Goal: Information Seeking & Learning: Learn about a topic

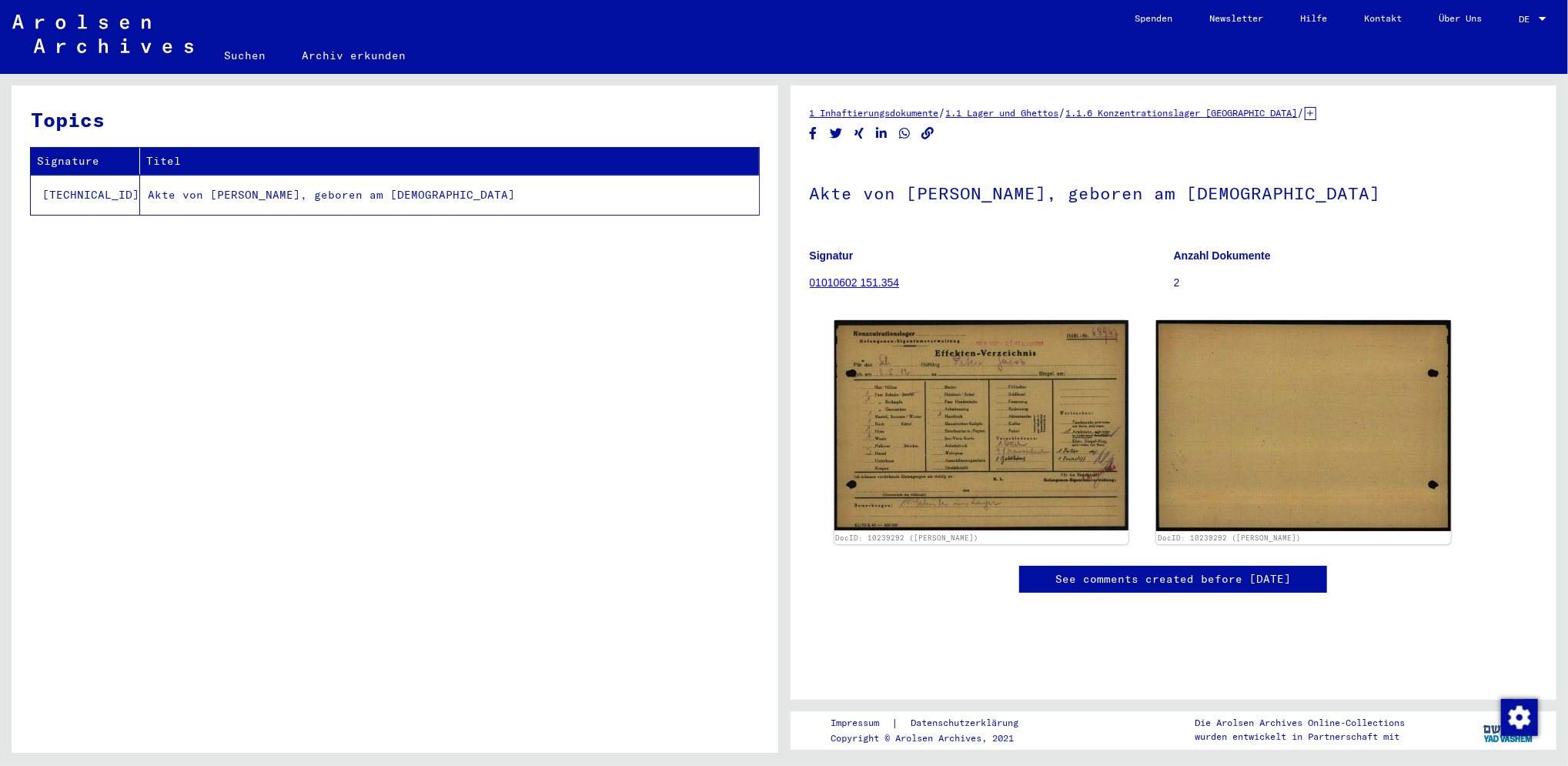
click at [881, 282] on link "01010602 151.354" at bounding box center [855, 282] width 90 height 12
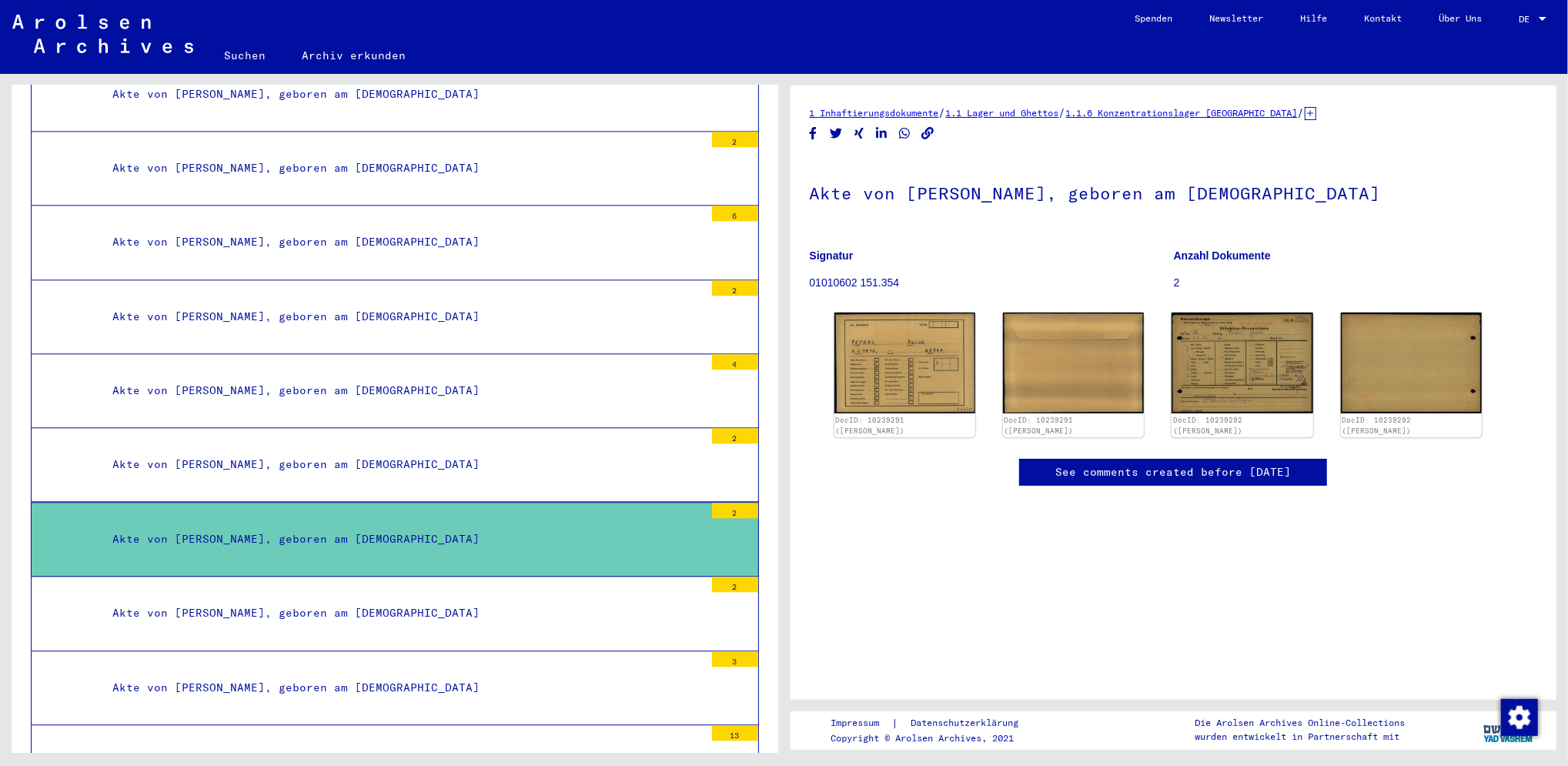
scroll to position [35842, 0]
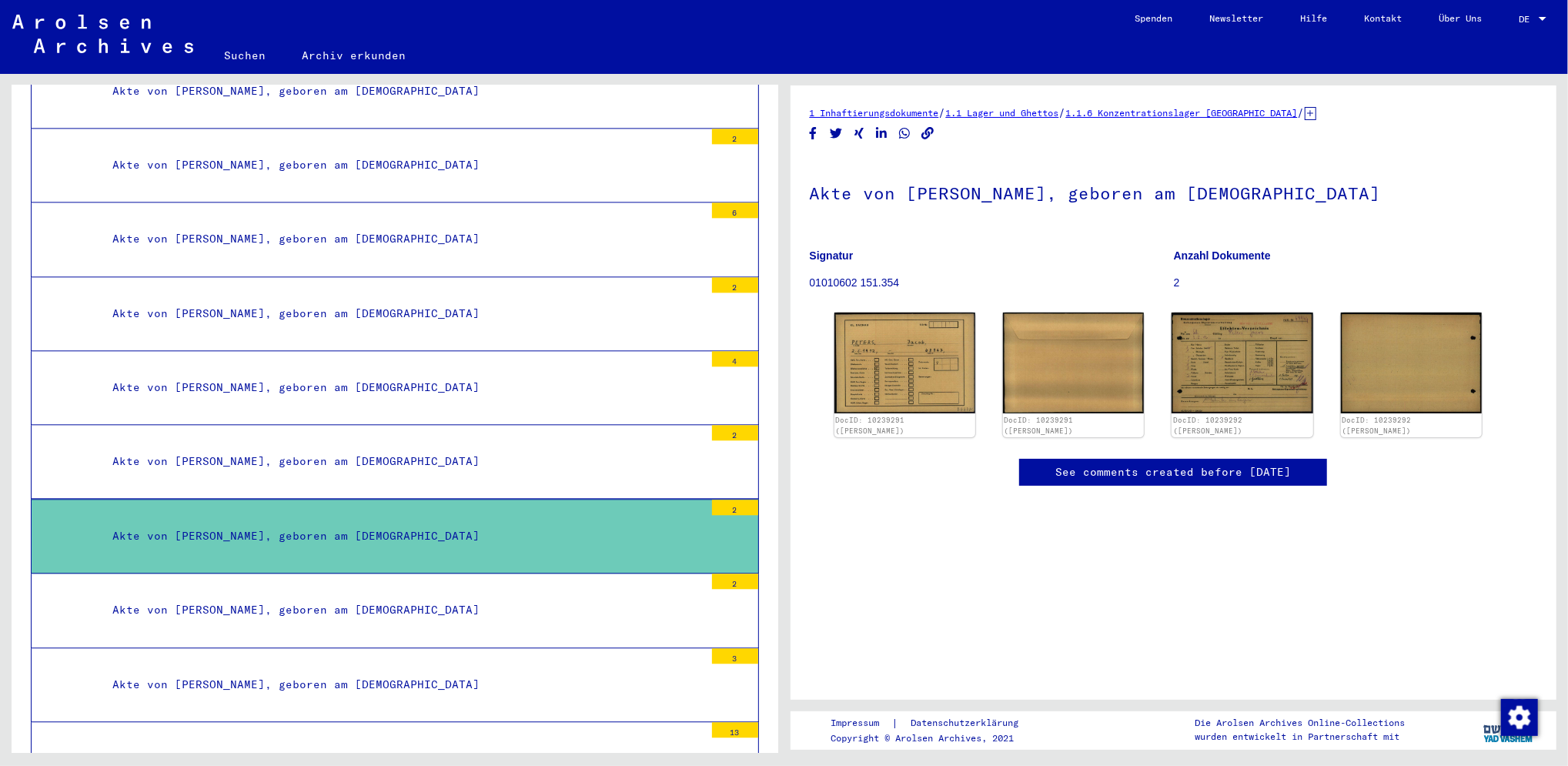
click at [419, 299] on div "Akte von [PERSON_NAME], geboren am [DEMOGRAPHIC_DATA]" at bounding box center [402, 313] width 604 height 30
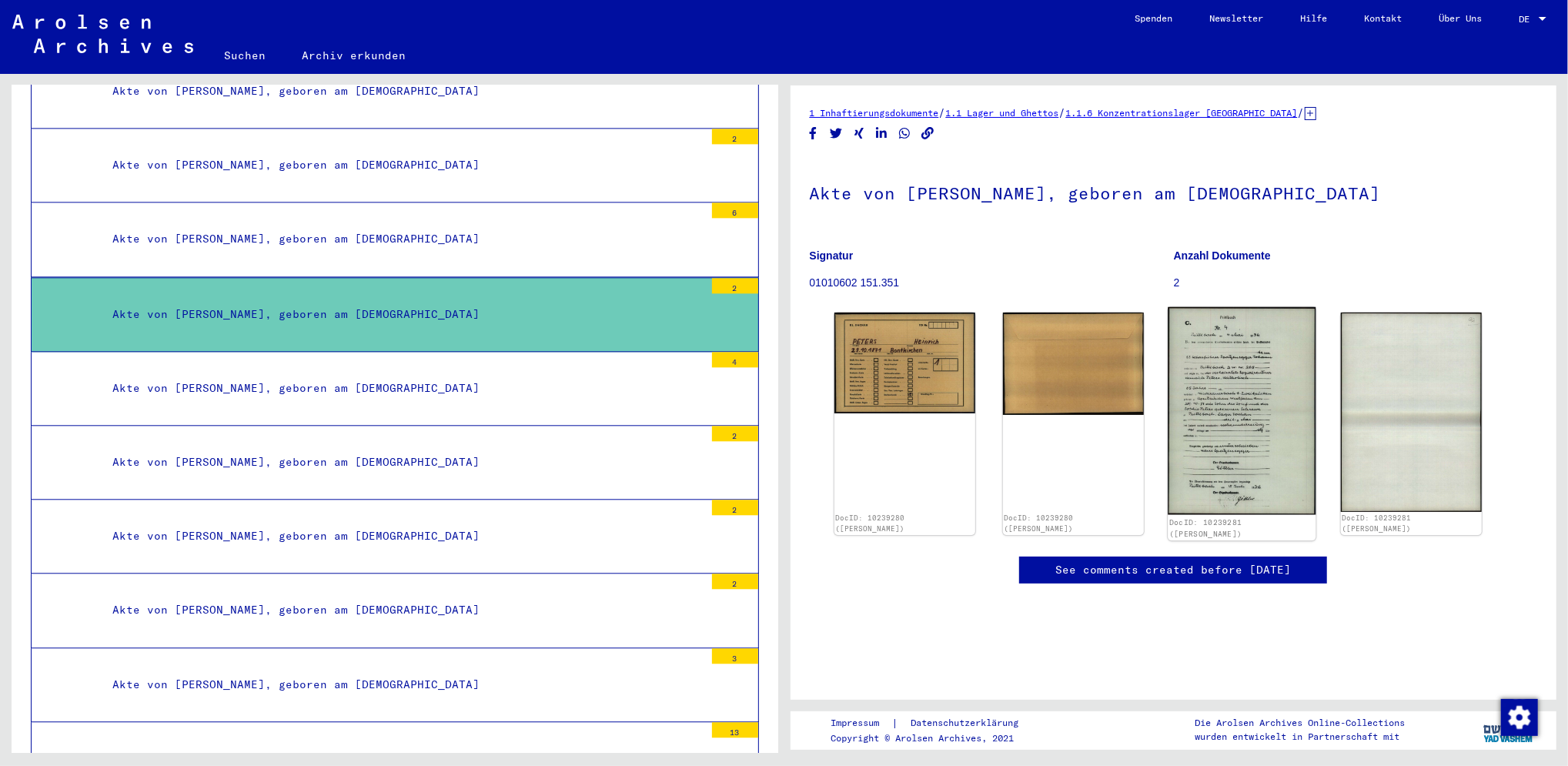
click at [1203, 422] on img at bounding box center [1242, 411] width 148 height 208
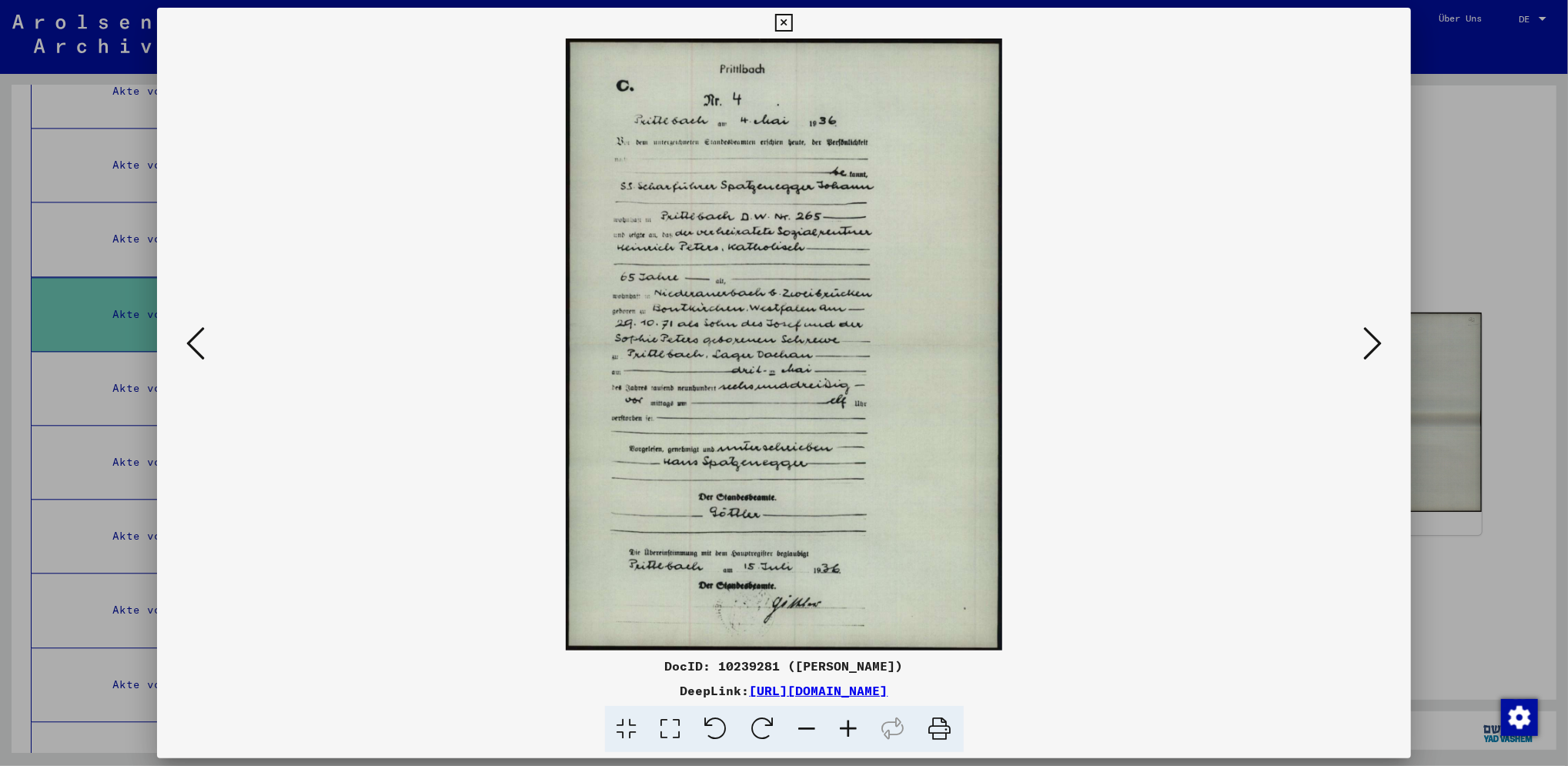
click at [888, 689] on link "[URL][DOMAIN_NAME]" at bounding box center [819, 691] width 138 height 15
click at [786, 15] on icon at bounding box center [784, 23] width 18 height 19
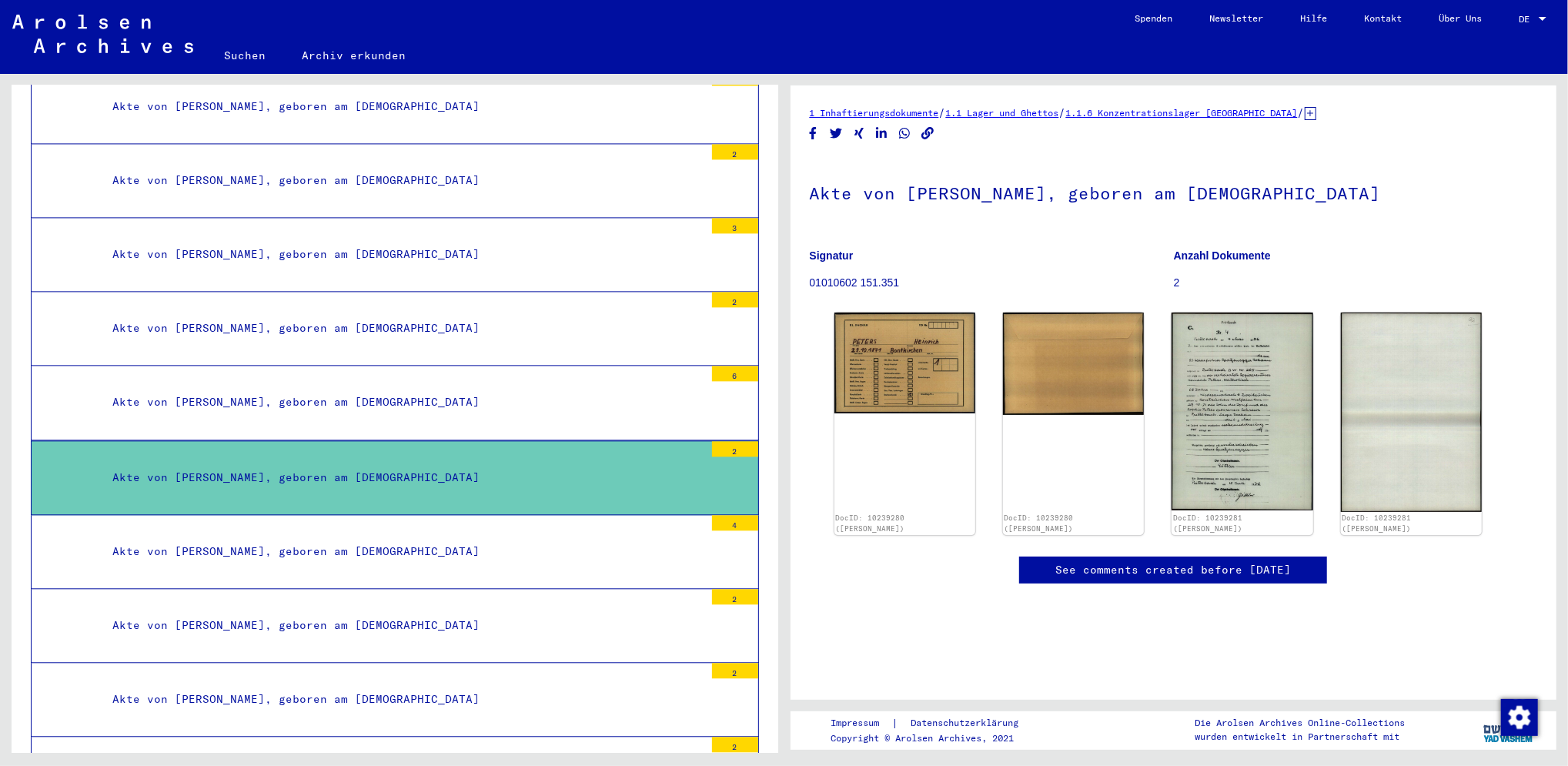
scroll to position [35682, 0]
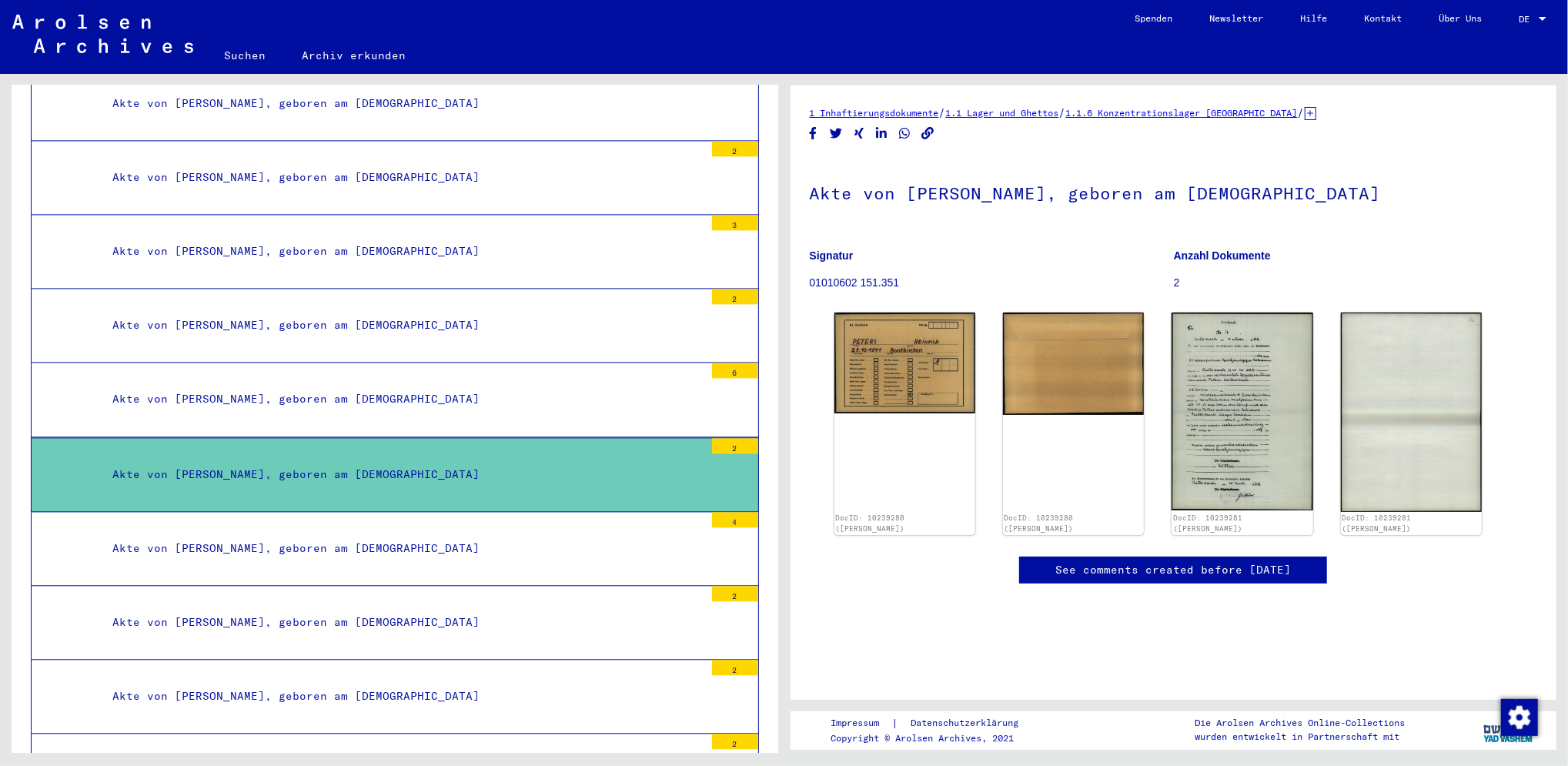
click at [593, 384] on div "Akte von [PERSON_NAME], geboren am [DEMOGRAPHIC_DATA]" at bounding box center [402, 398] width 604 height 30
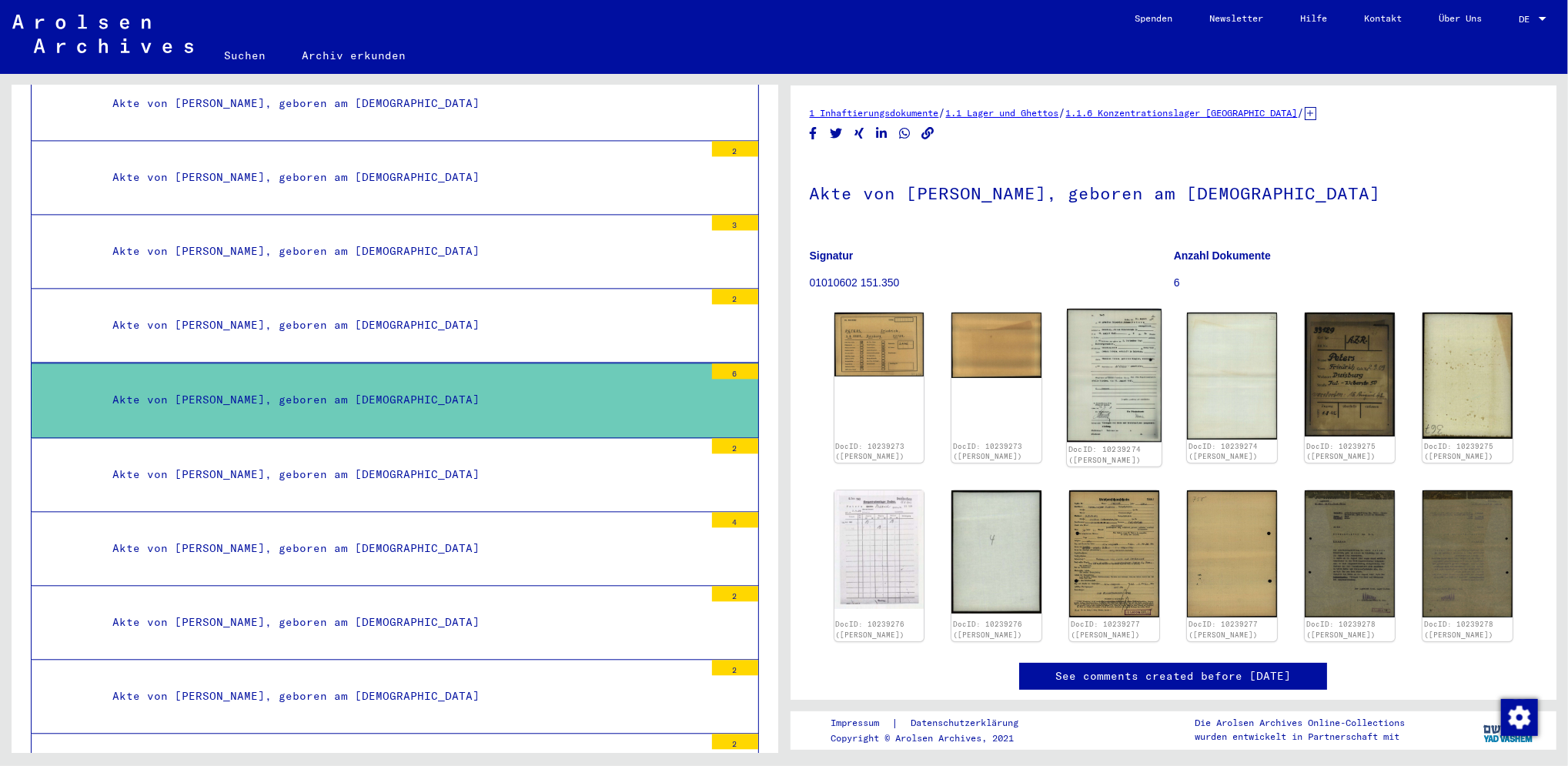
click at [1102, 375] on img at bounding box center [1114, 375] width 95 height 133
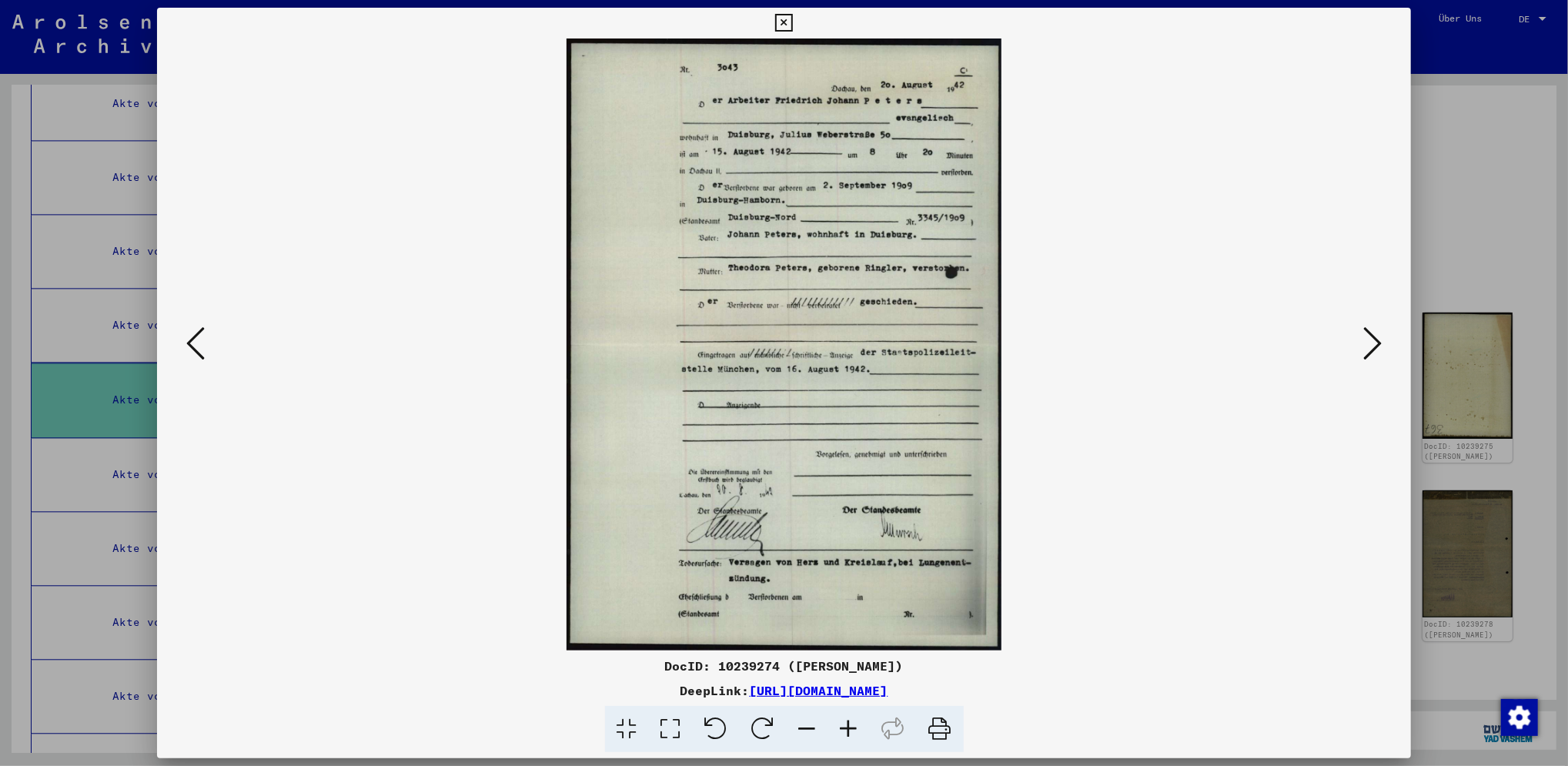
click at [1373, 337] on icon at bounding box center [1373, 343] width 19 height 37
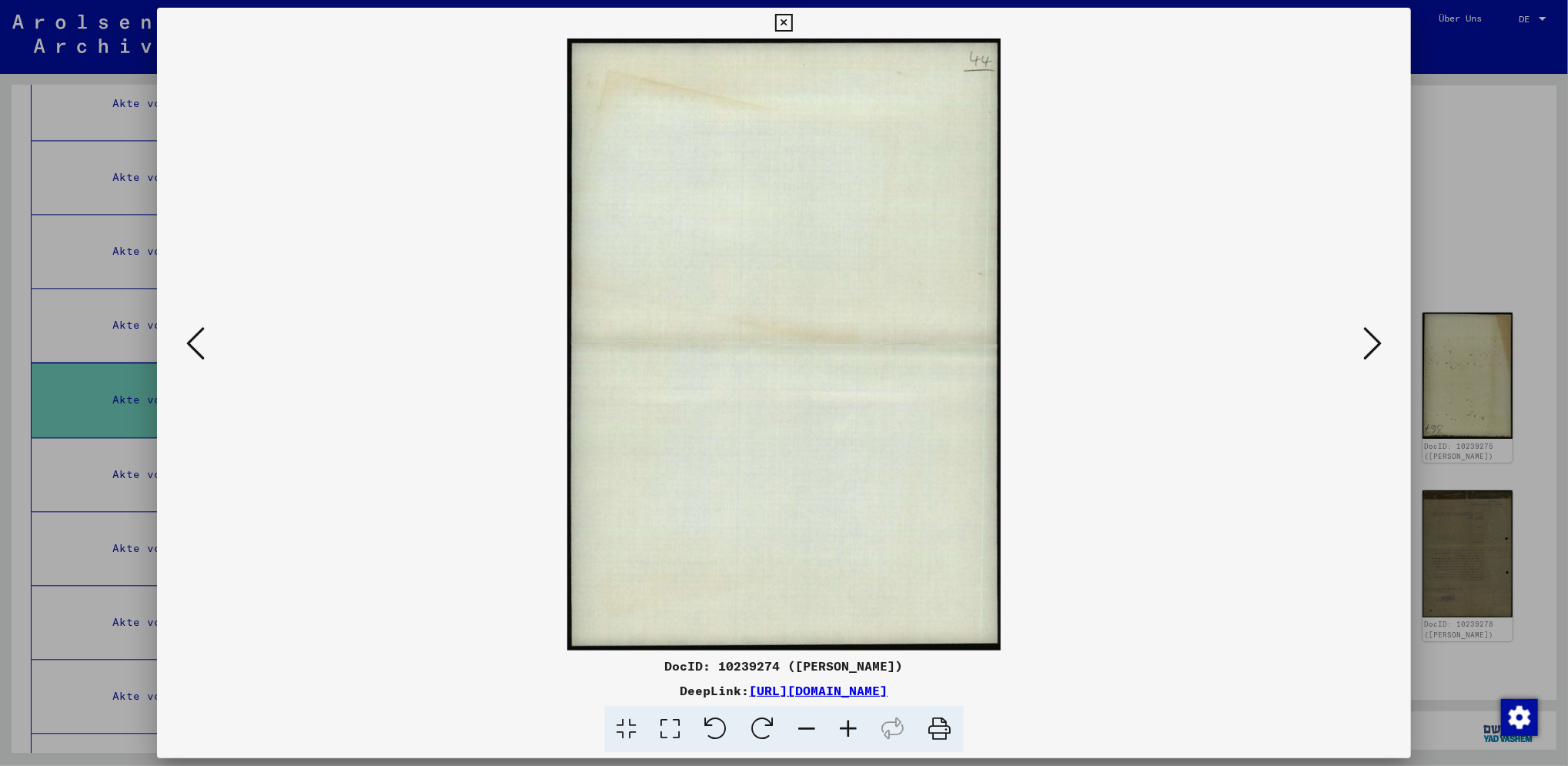
click at [1373, 337] on icon at bounding box center [1373, 343] width 19 height 37
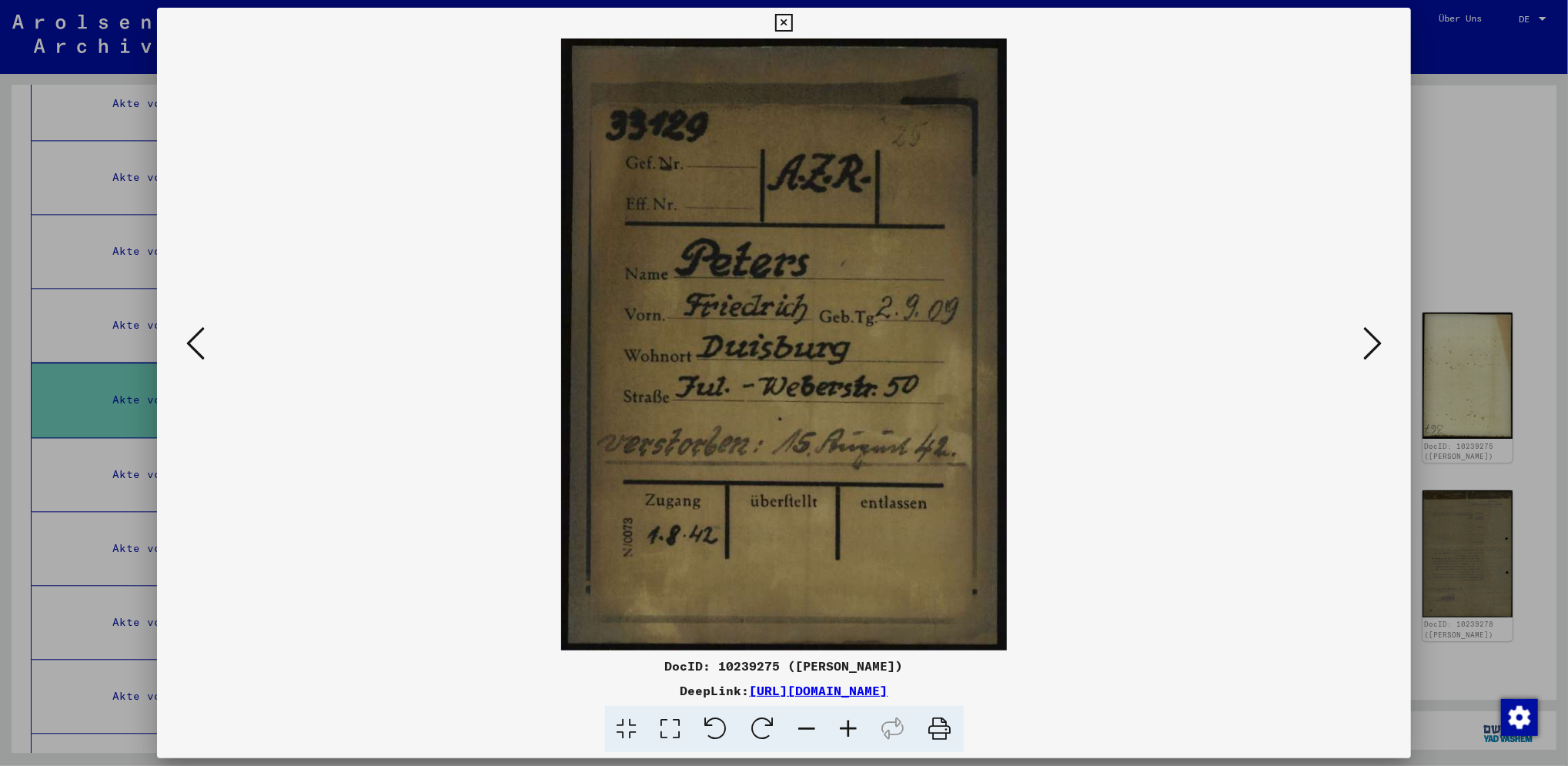
click at [1373, 337] on icon at bounding box center [1373, 343] width 19 height 37
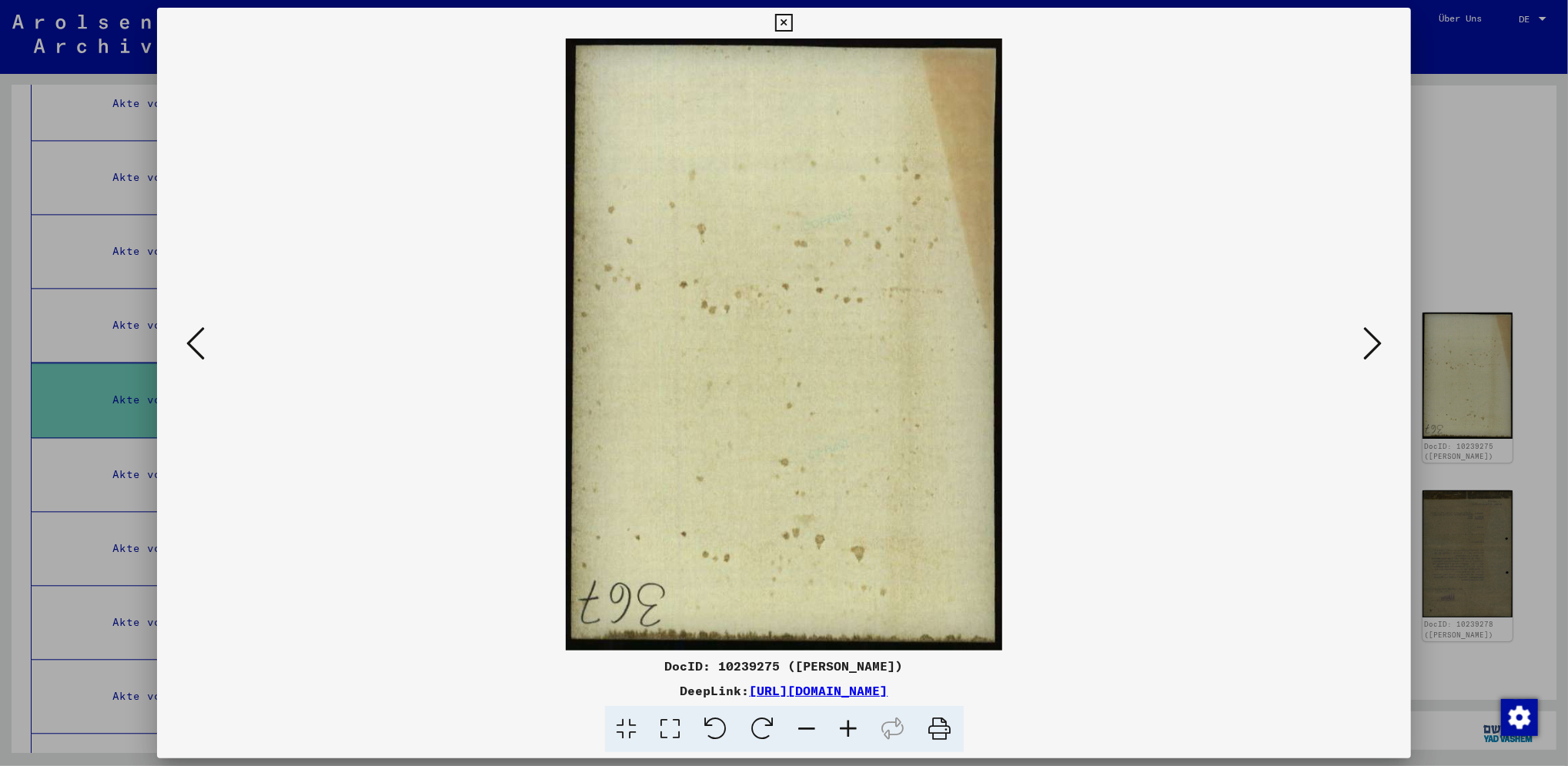
click at [1373, 337] on icon at bounding box center [1373, 343] width 19 height 37
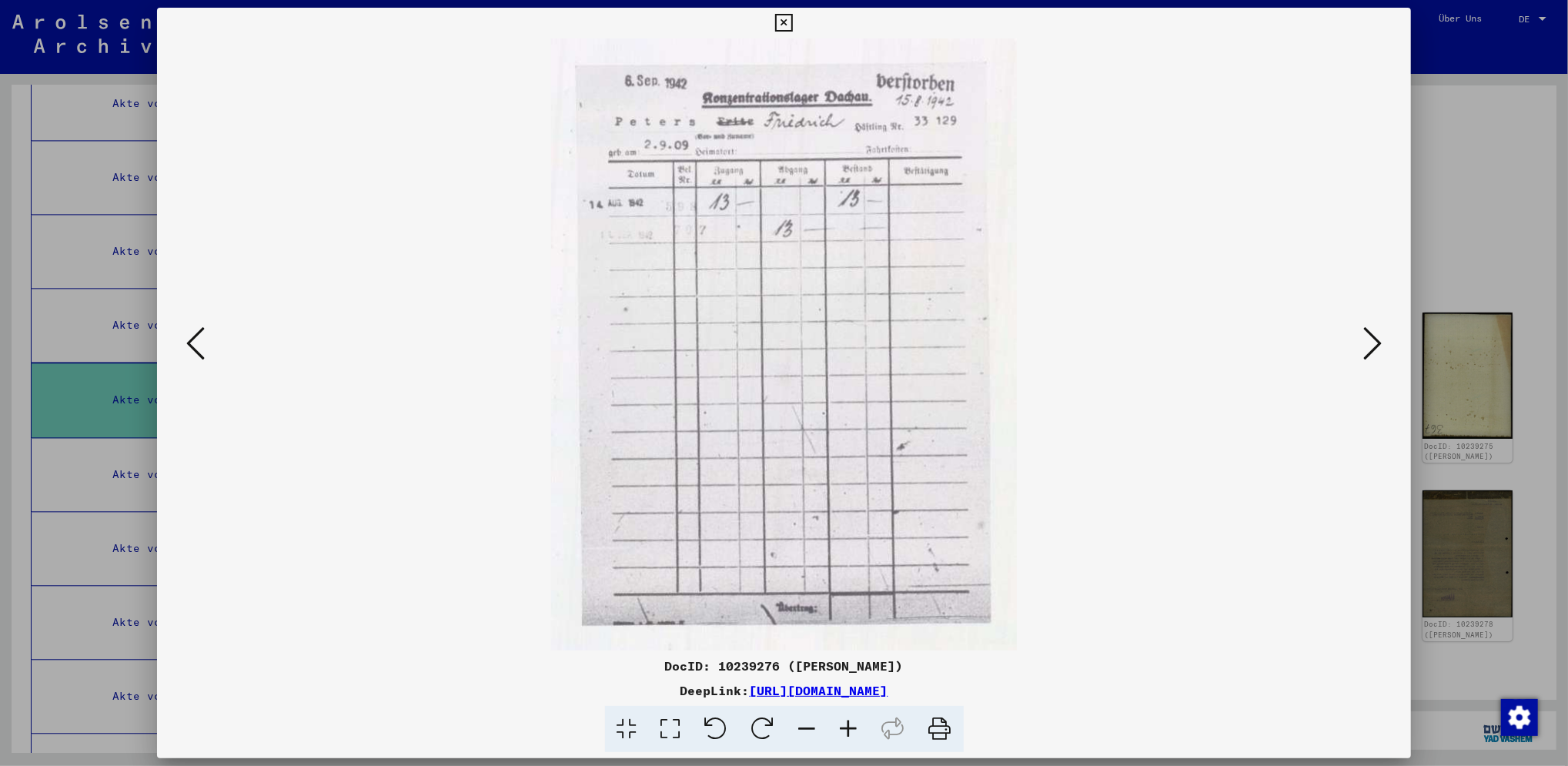
click at [1373, 337] on icon at bounding box center [1373, 343] width 19 height 37
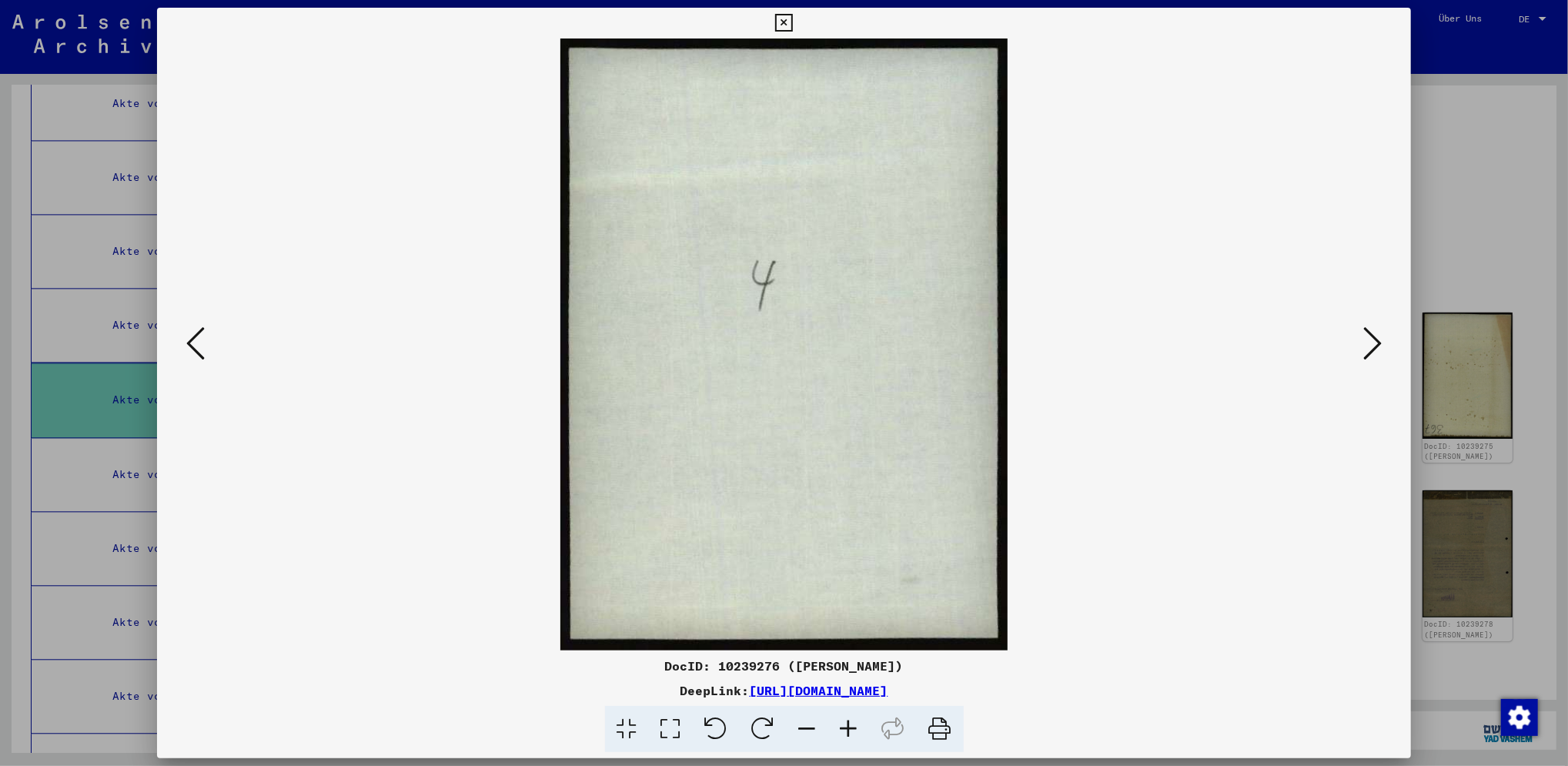
click at [1373, 337] on icon at bounding box center [1373, 343] width 19 height 37
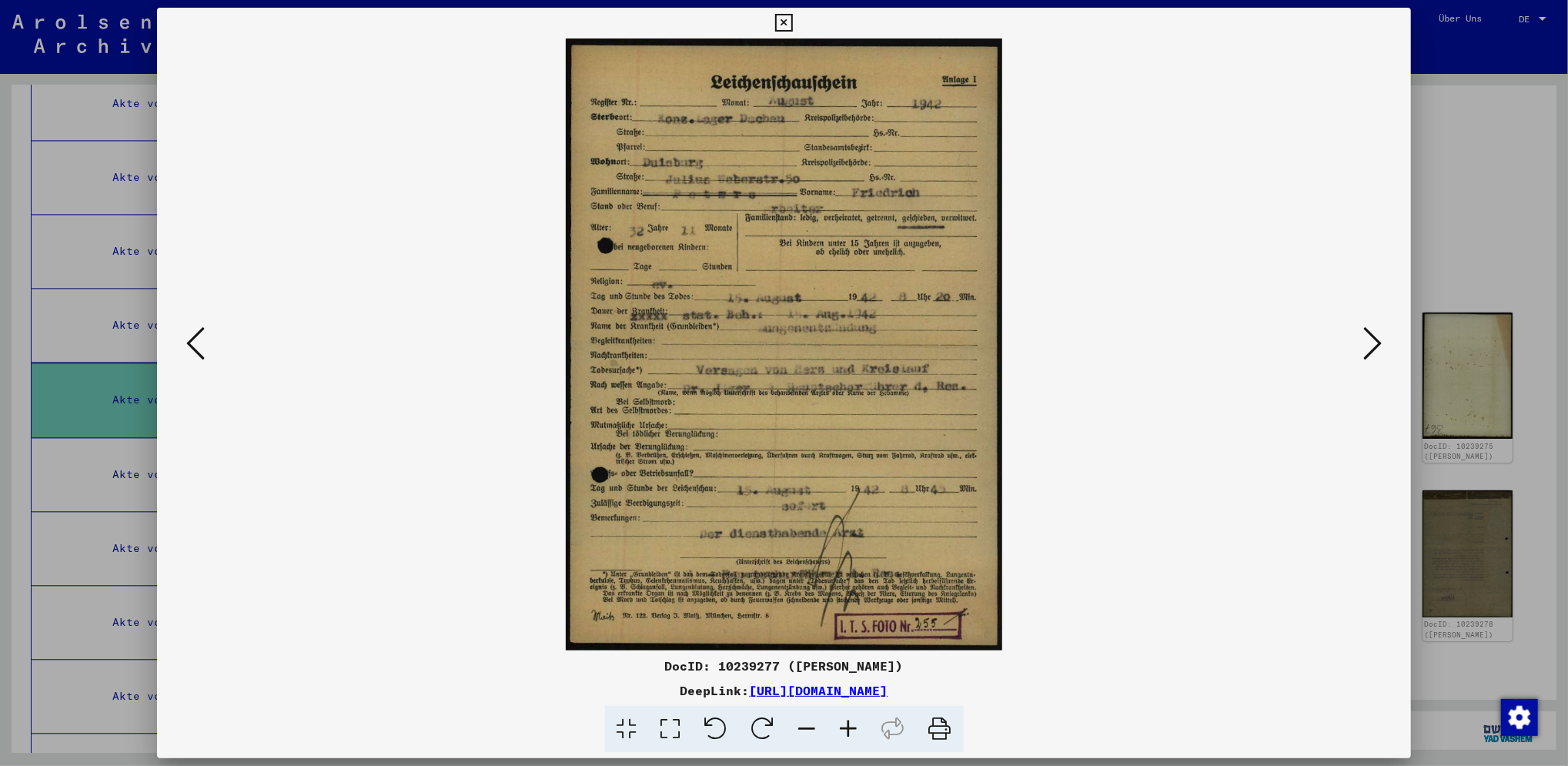
click at [1467, 257] on div at bounding box center [784, 383] width 1568 height 766
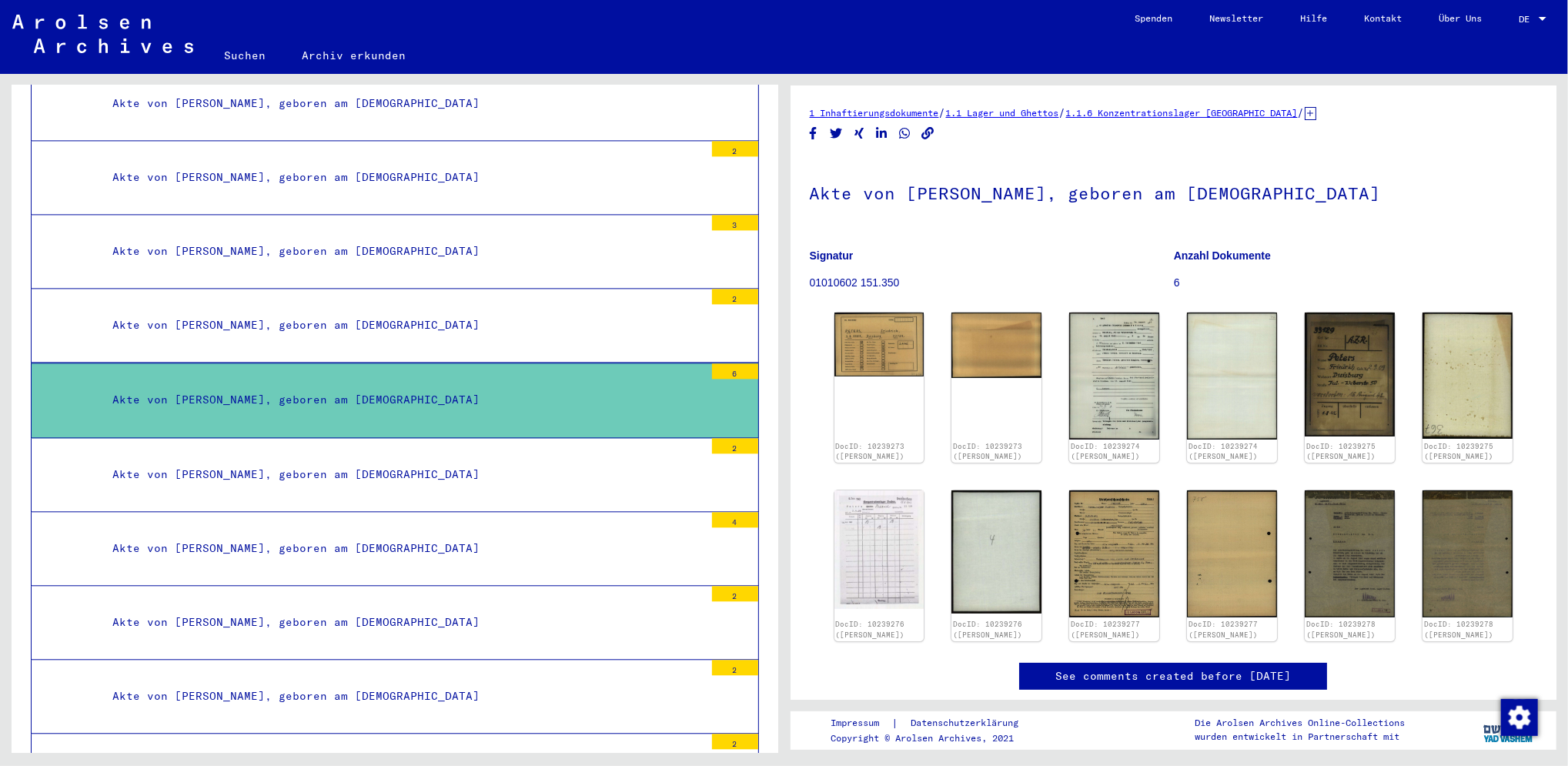
click at [641, 682] on div "Akte von [PERSON_NAME], geboren am [DEMOGRAPHIC_DATA]" at bounding box center [402, 696] width 604 height 30
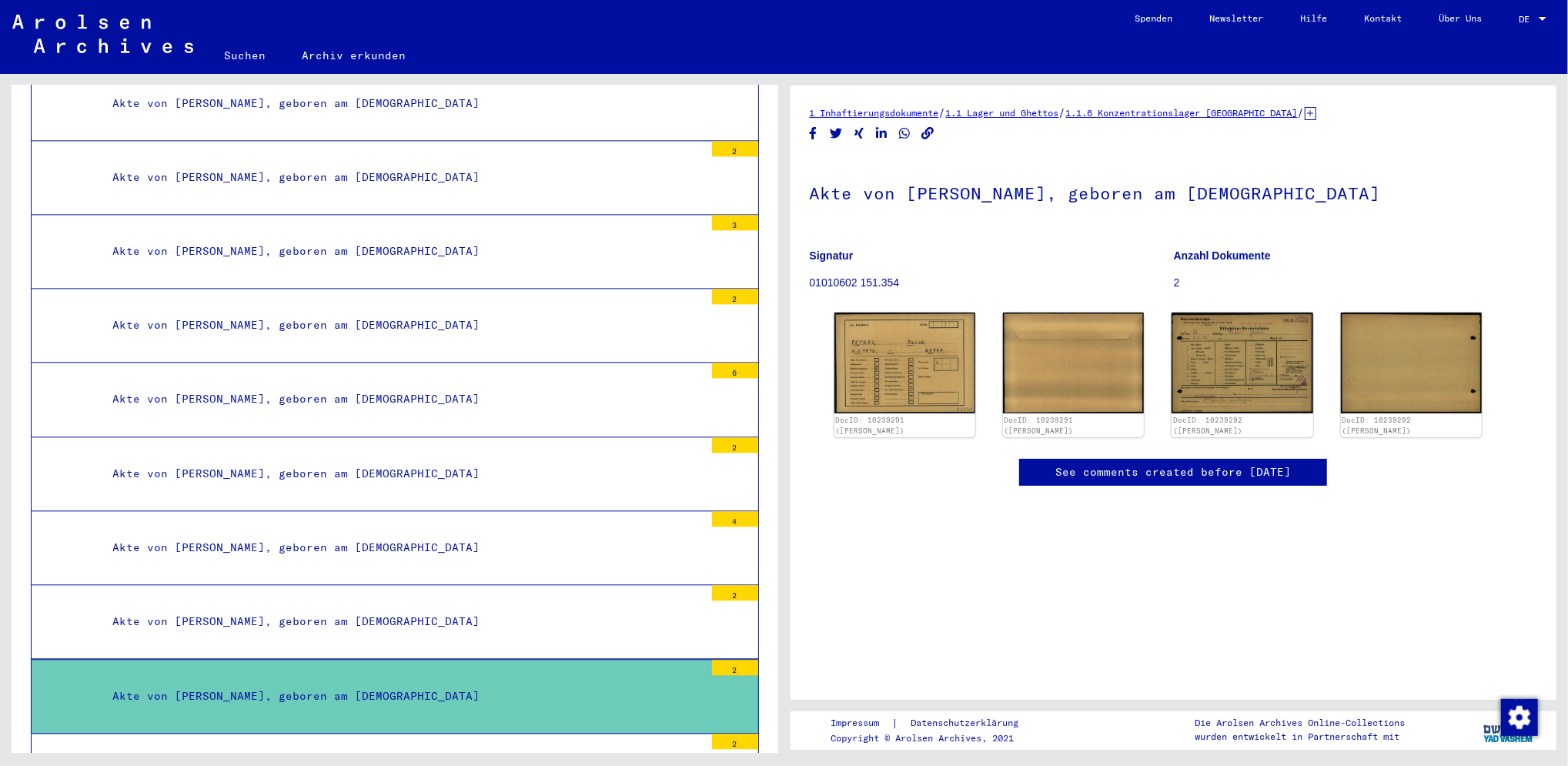
click at [610, 606] on div "Akte von [PERSON_NAME], geboren am [DEMOGRAPHIC_DATA]" at bounding box center [402, 621] width 604 height 30
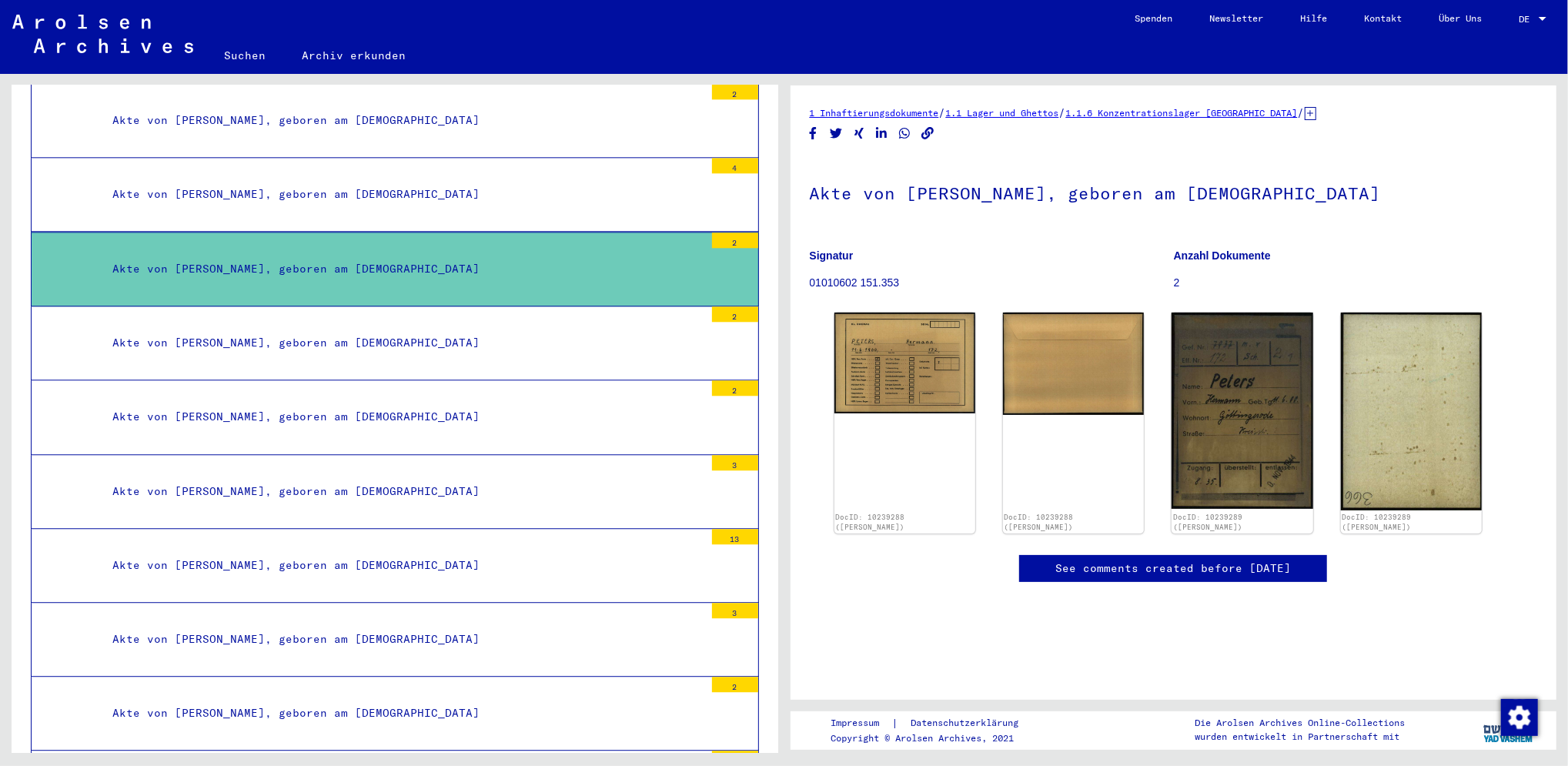
scroll to position [36039, 0]
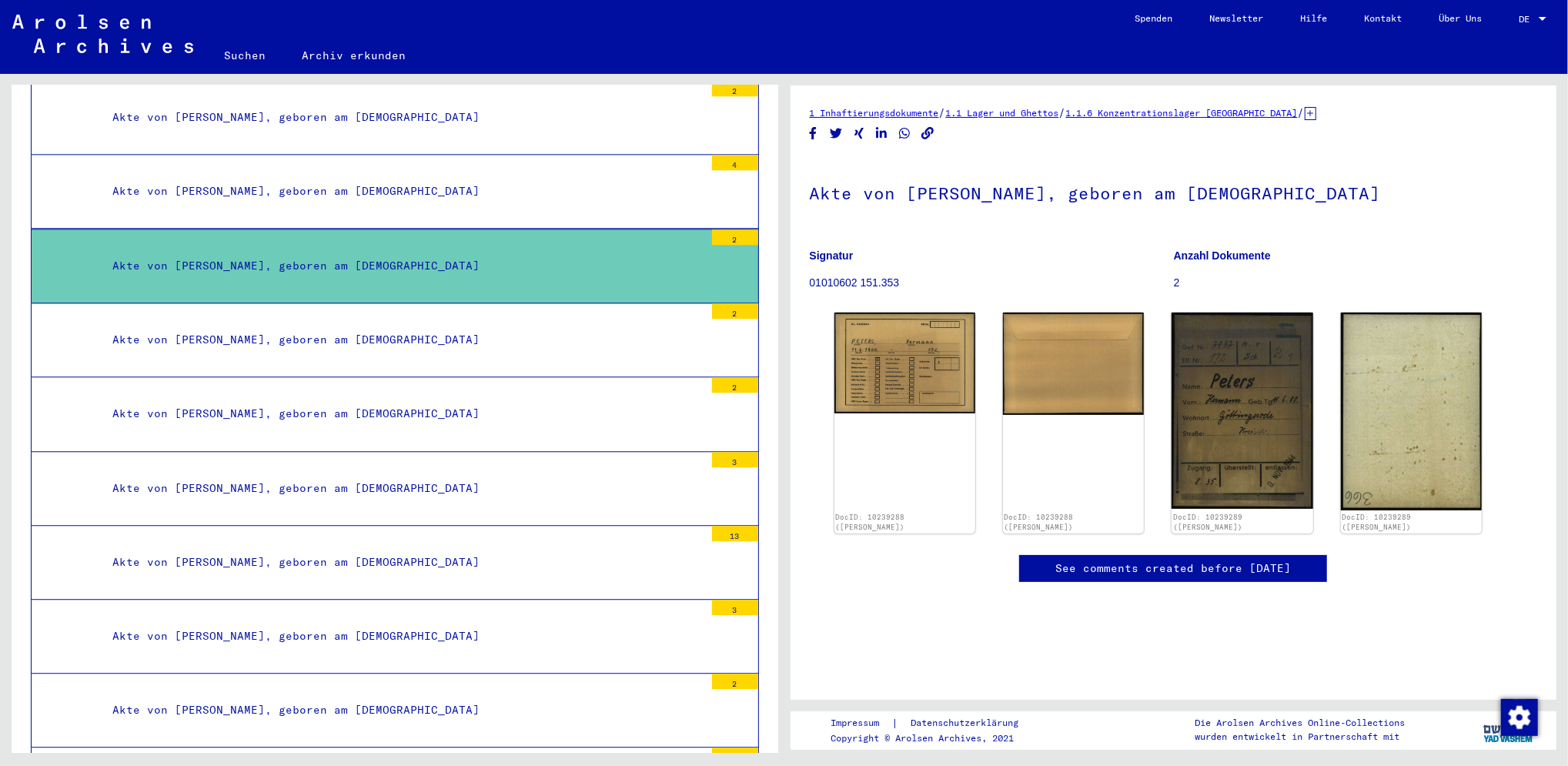
click at [565, 621] on div "Akte von [PERSON_NAME], geboren am [DEMOGRAPHIC_DATA]" at bounding box center [402, 635] width 604 height 30
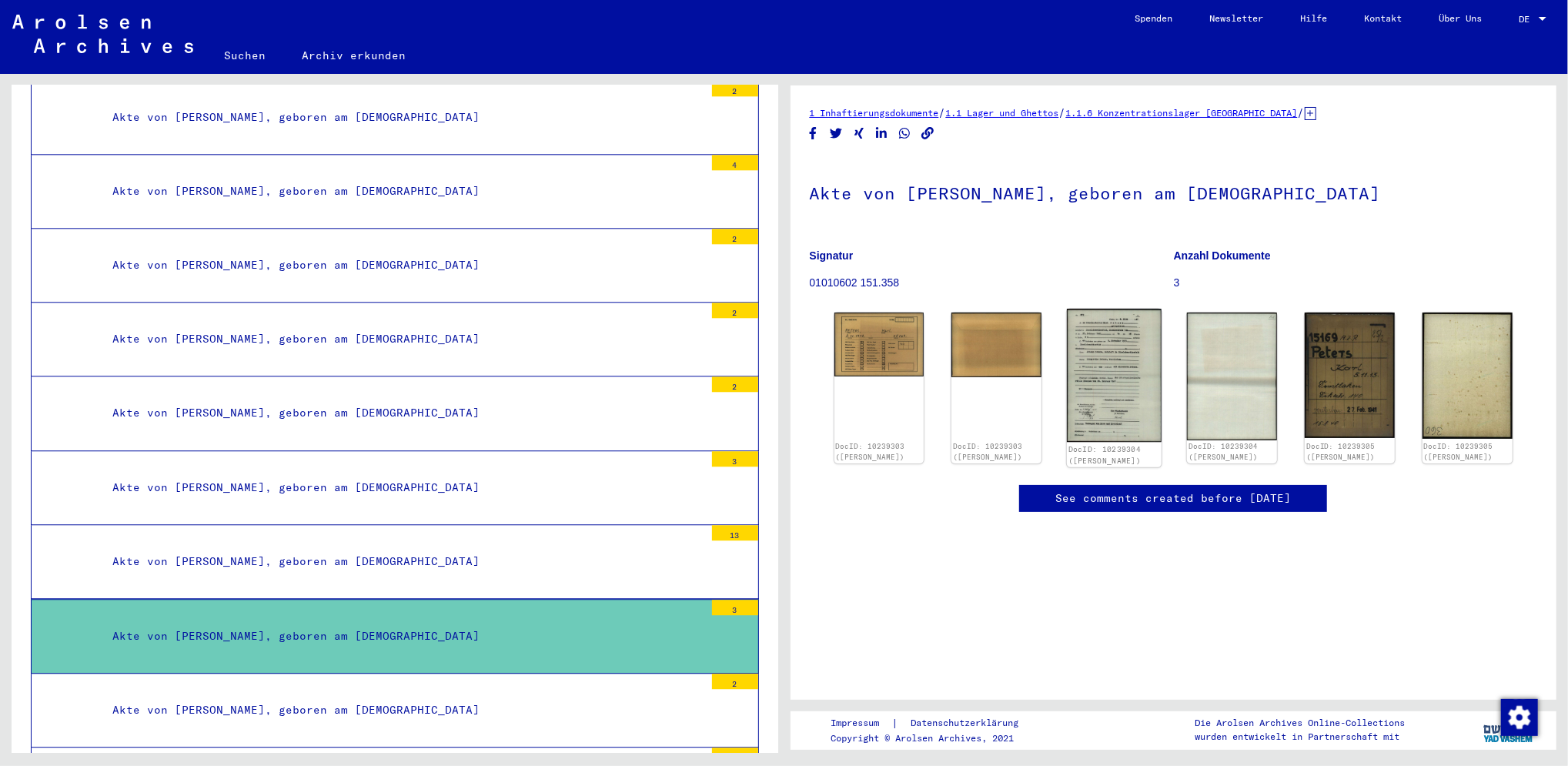
click at [1092, 398] on img at bounding box center [1114, 375] width 95 height 133
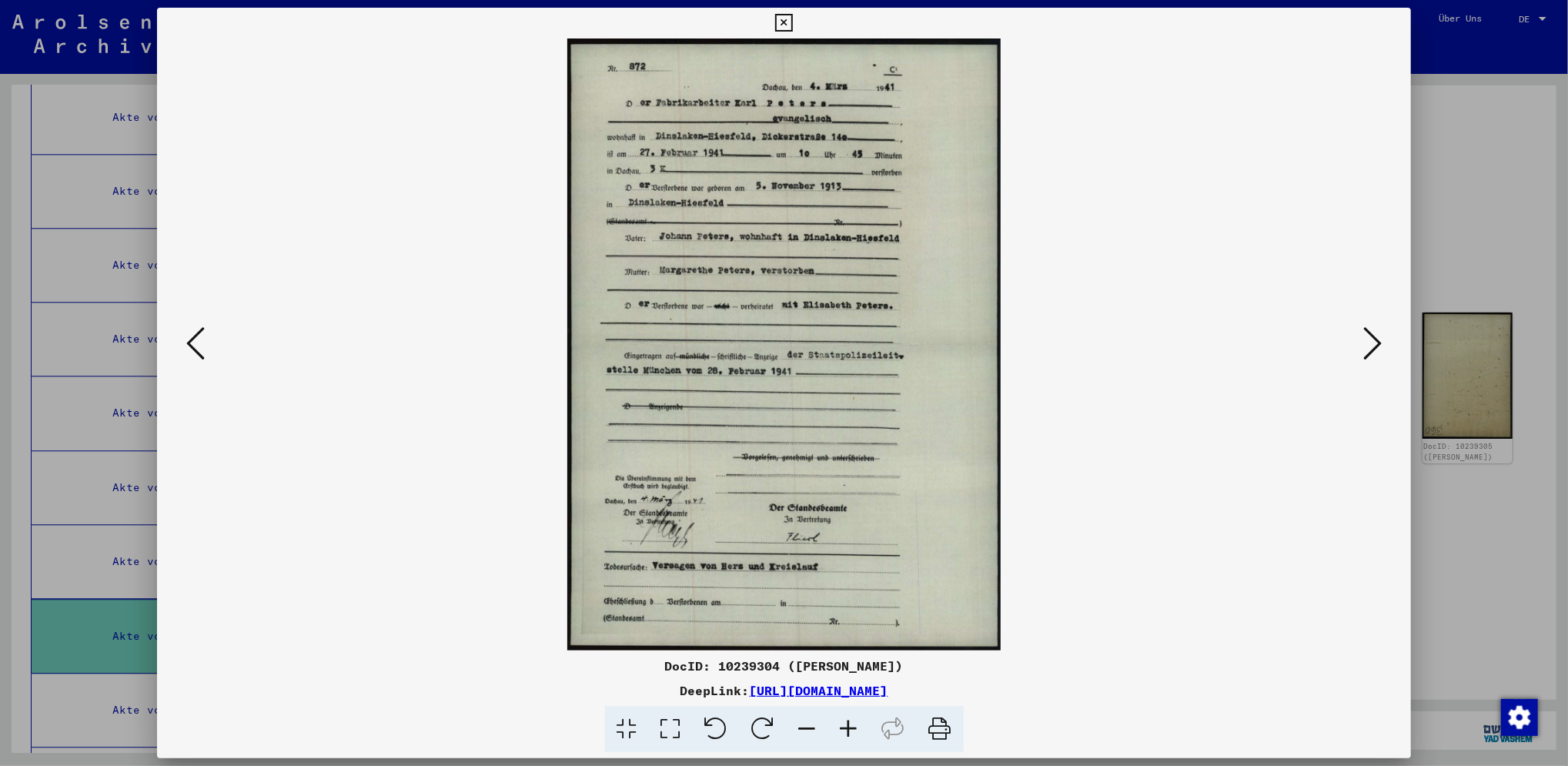
click at [786, 25] on icon at bounding box center [784, 23] width 18 height 19
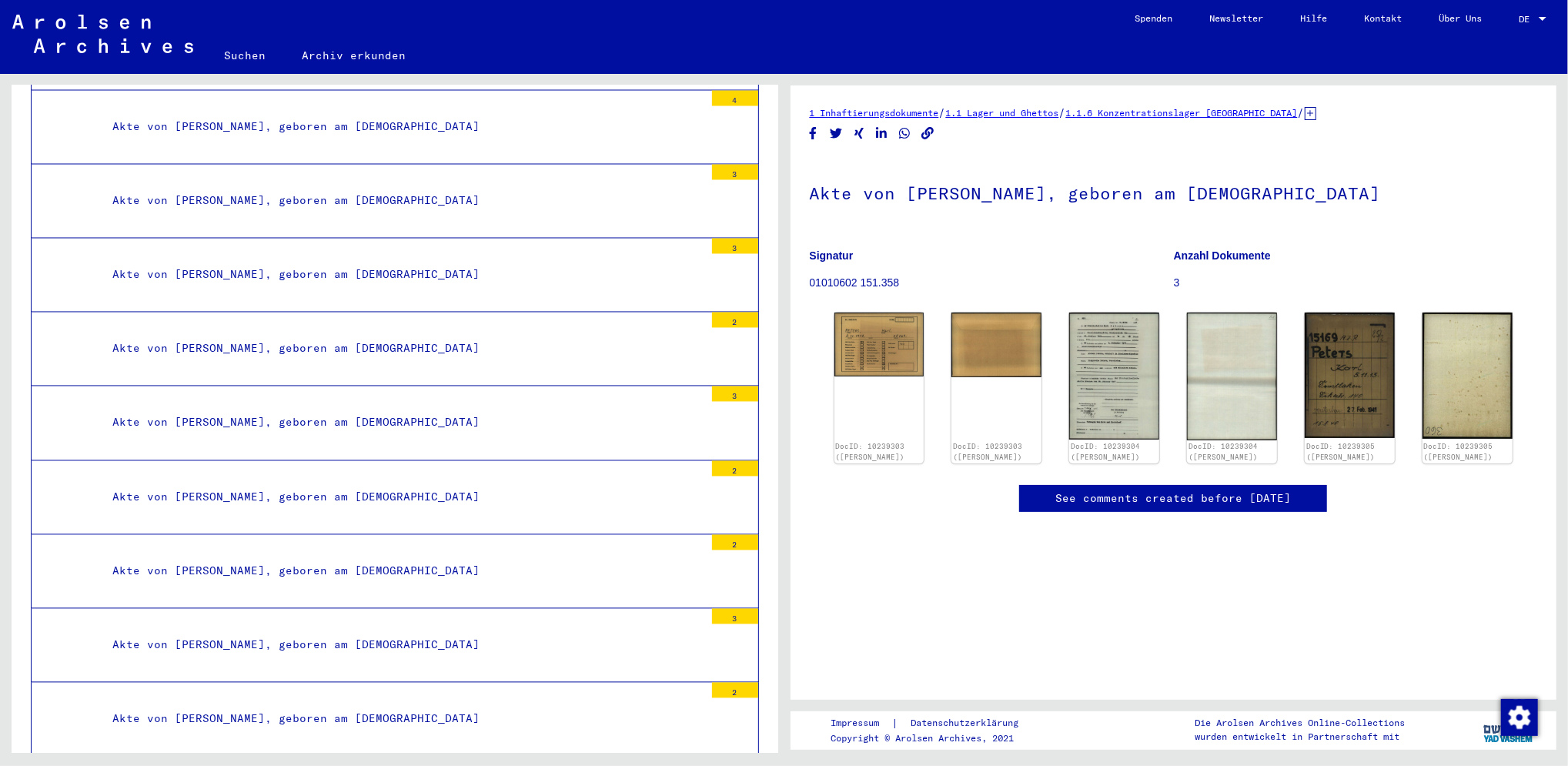
scroll to position [35287, 0]
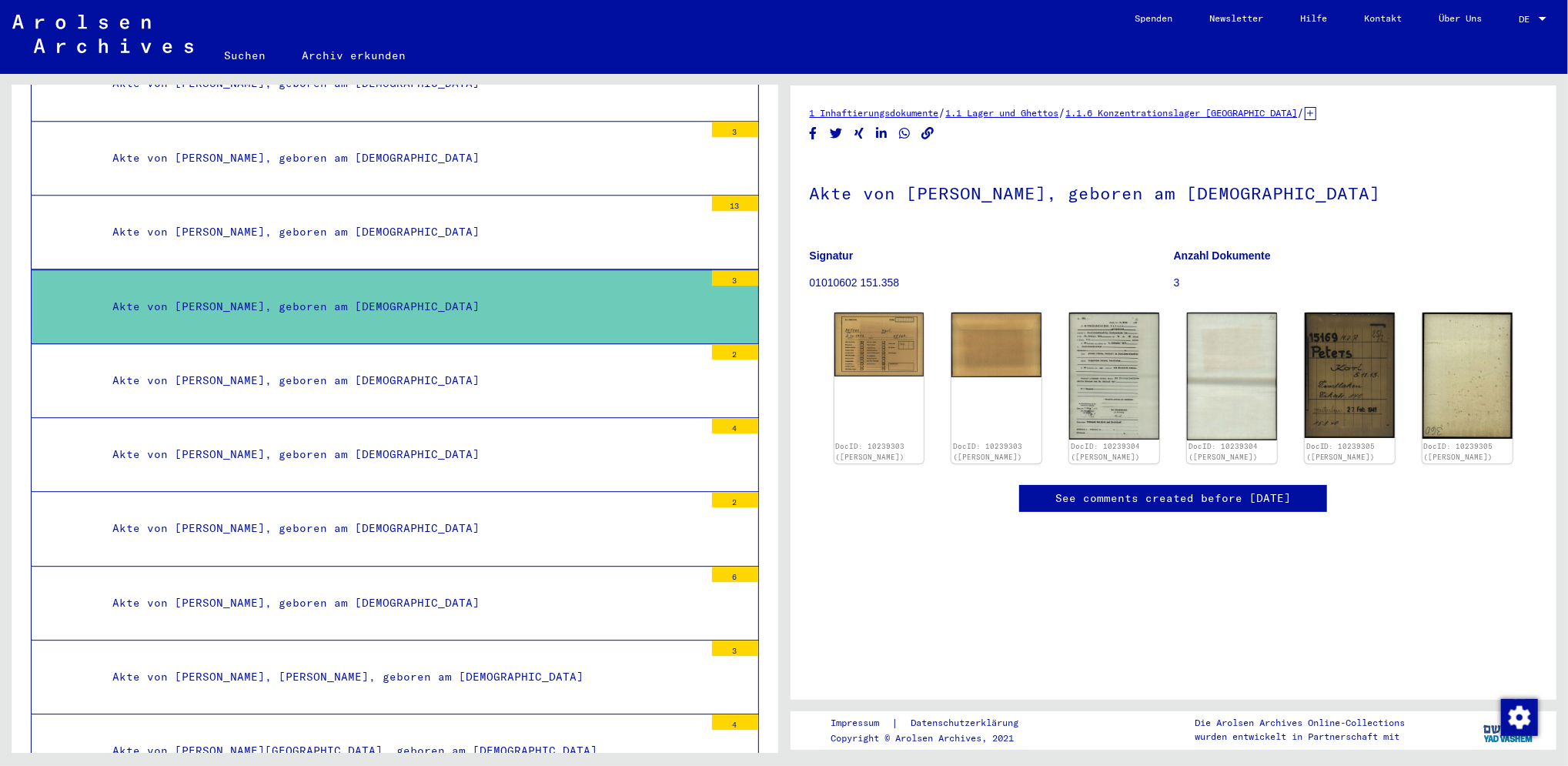
scroll to position [36375, 0]
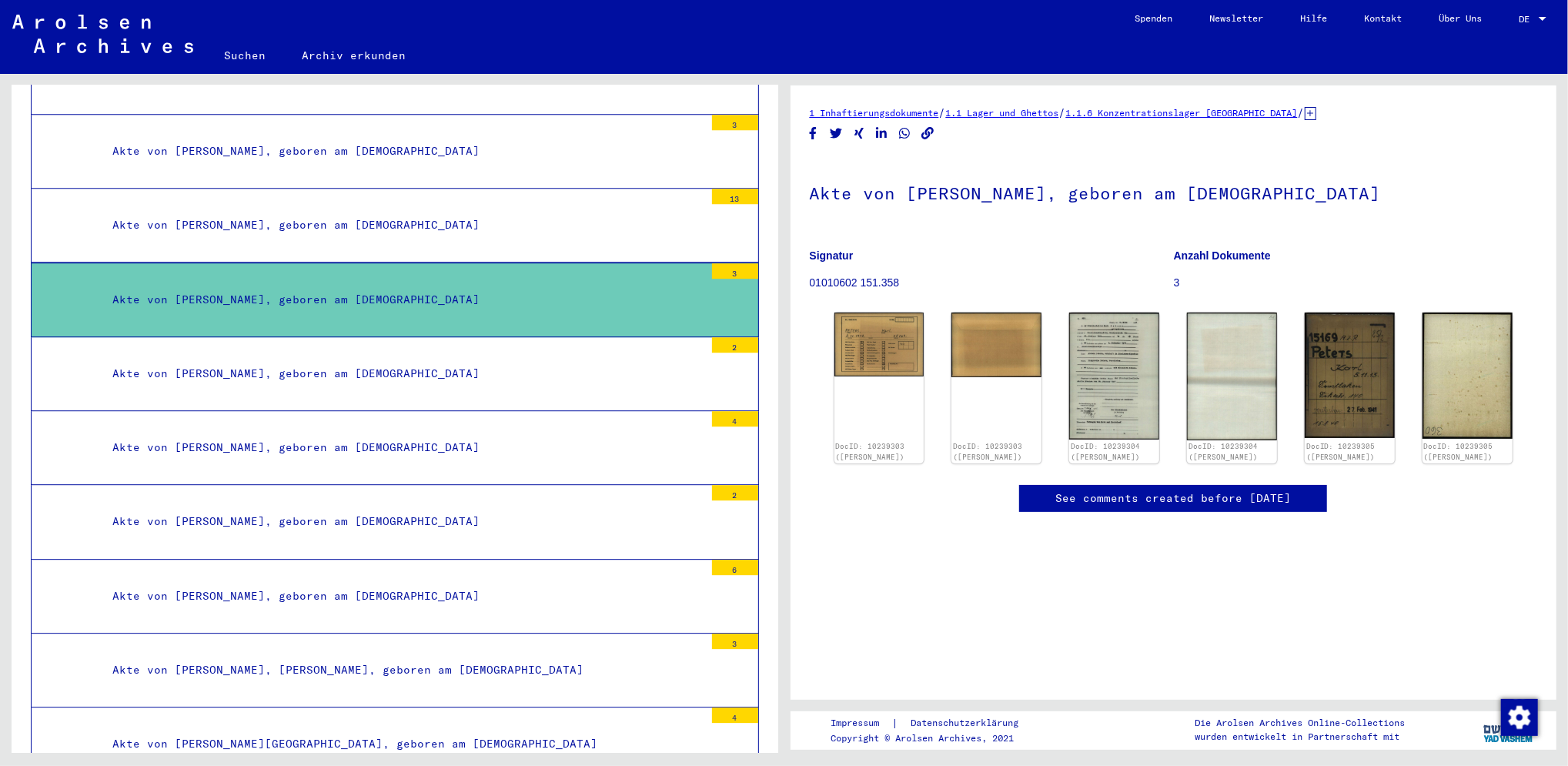
click at [465, 285] on div "Akte von [PERSON_NAME], geboren am [DEMOGRAPHIC_DATA]" at bounding box center [402, 299] width 604 height 30
click at [712, 264] on div "3" at bounding box center [735, 271] width 46 height 15
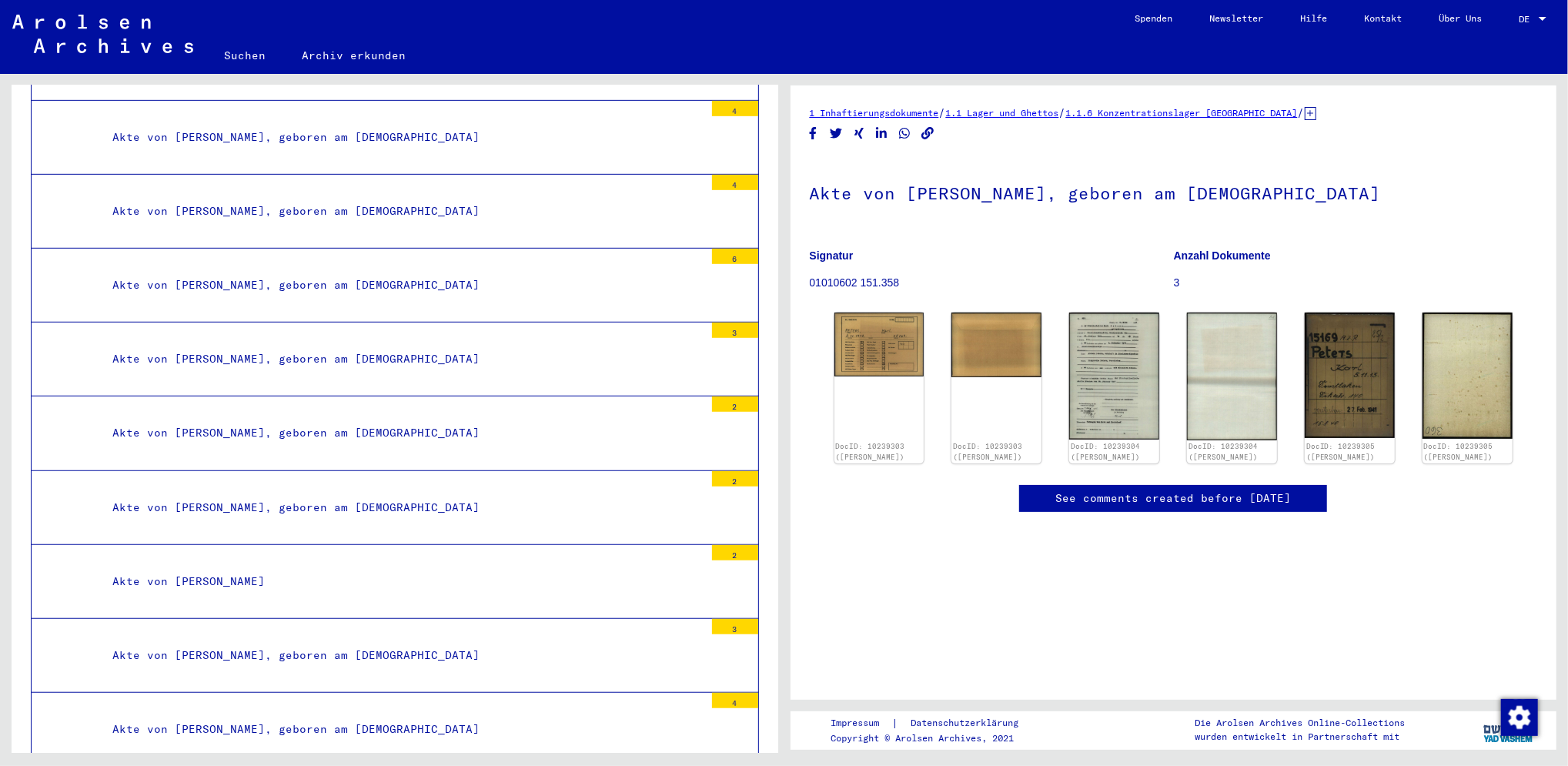
scroll to position [38390, 0]
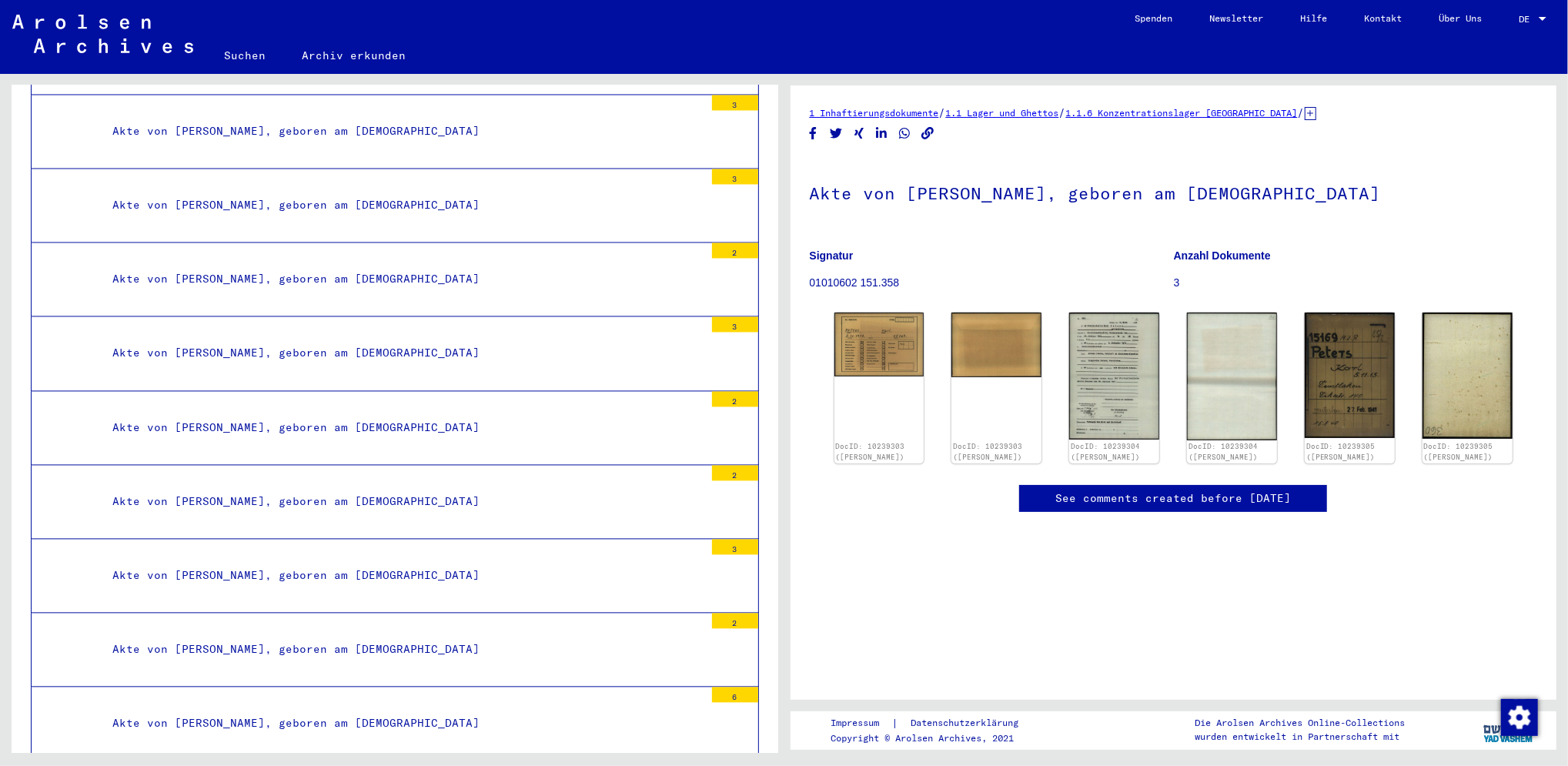
scroll to position [35351, 0]
